Goal: Information Seeking & Learning: Learn about a topic

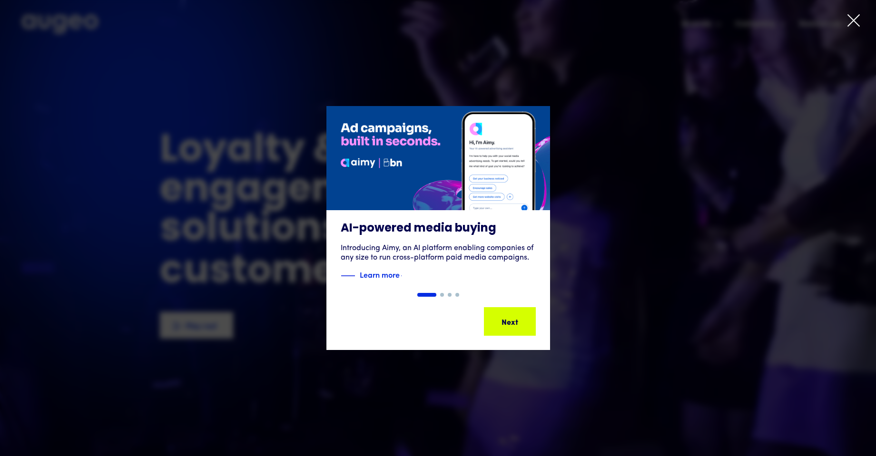
click at [854, 20] on icon at bounding box center [854, 20] width 14 height 14
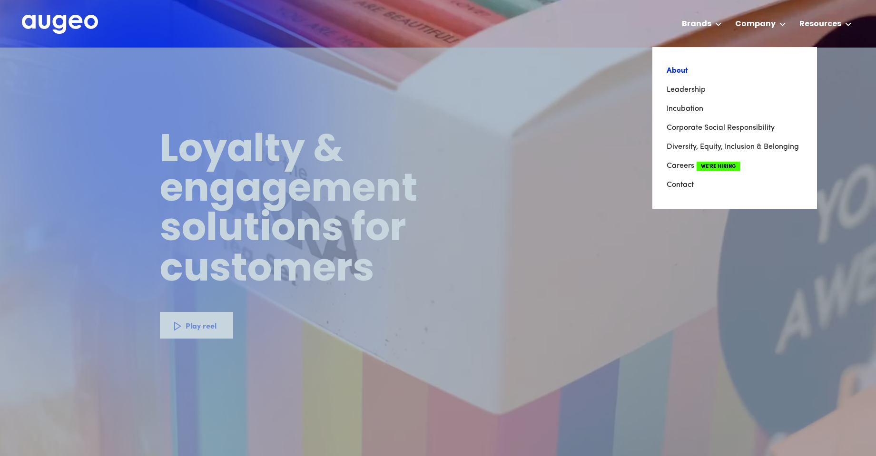
click at [676, 74] on link "About" at bounding box center [735, 70] width 136 height 19
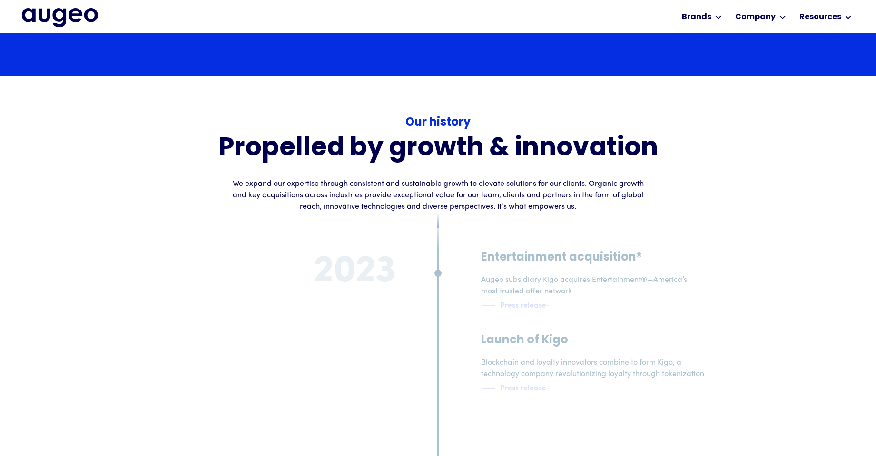
scroll to position [4125, 0]
